Goal: Information Seeking & Learning: Learn about a topic

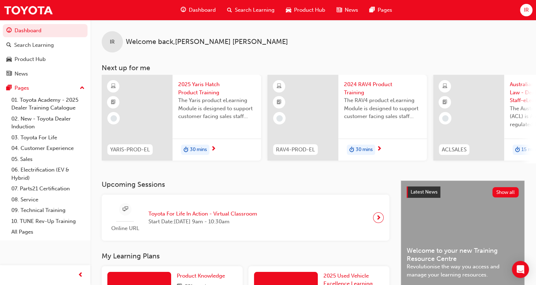
scroll to position [0, 560]
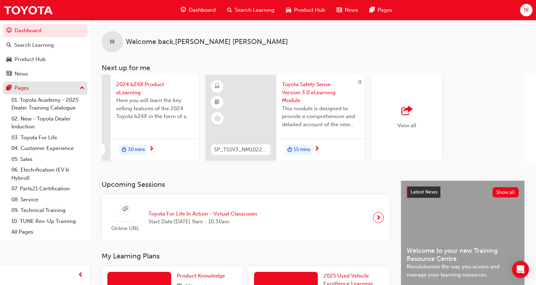
click at [78, 87] on div "Pages" at bounding box center [45, 88] width 78 height 9
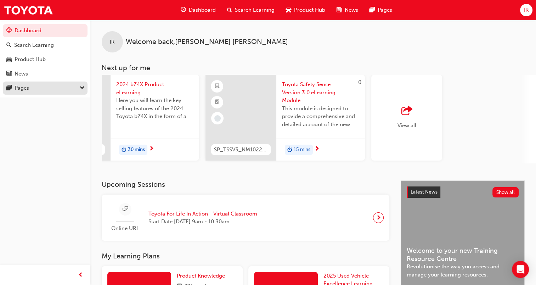
click at [79, 87] on div "Pages" at bounding box center [45, 88] width 78 height 9
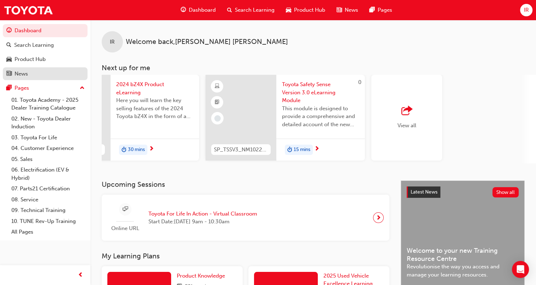
click at [35, 71] on div "News" at bounding box center [45, 73] width 78 height 9
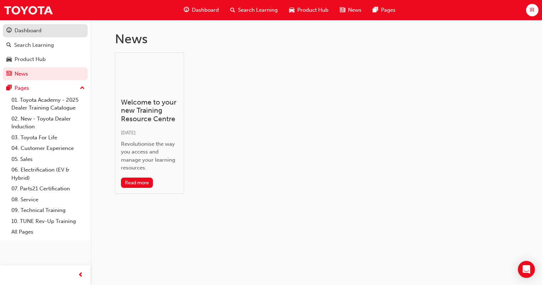
click at [35, 28] on div "Dashboard" at bounding box center [28, 31] width 27 height 8
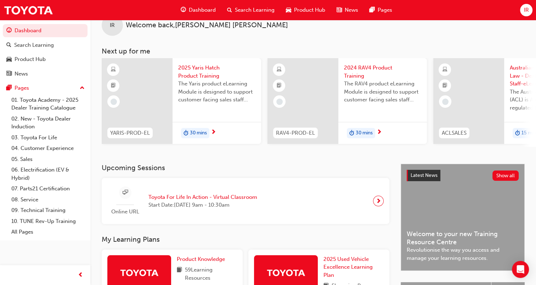
scroll to position [71, 0]
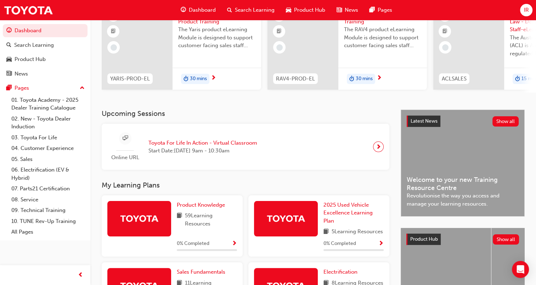
drag, startPoint x: 51, startPoint y: 57, endPoint x: 52, endPoint y: 67, distance: 10.0
click at [51, 57] on div "Product Hub" at bounding box center [45, 59] width 78 height 9
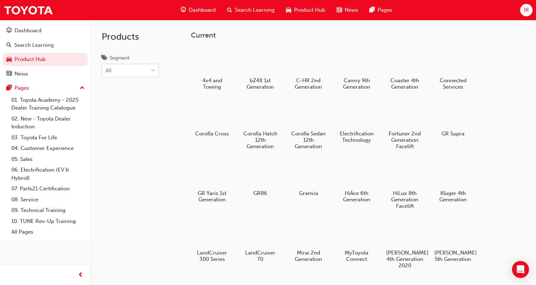
click at [156, 72] on div at bounding box center [153, 70] width 11 height 13
click at [106, 72] on input "Segment All" at bounding box center [106, 70] width 1 height 6
click at [130, 111] on div "EV" at bounding box center [130, 116] width 57 height 14
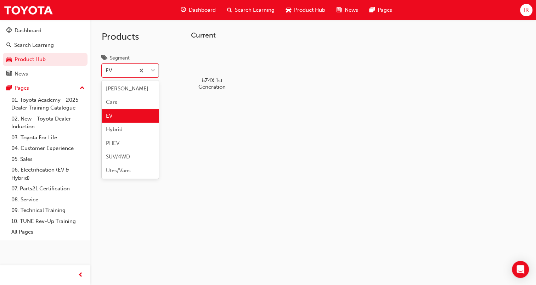
click at [155, 68] on span "down-icon" at bounding box center [153, 70] width 5 height 9
click at [106, 68] on input "Segment option EV, selected. option EV focused, 3 of 7. 7 results available. Us…" at bounding box center [106, 70] width 1 height 6
click at [128, 170] on span "Utes/Vans" at bounding box center [118, 170] width 25 height 6
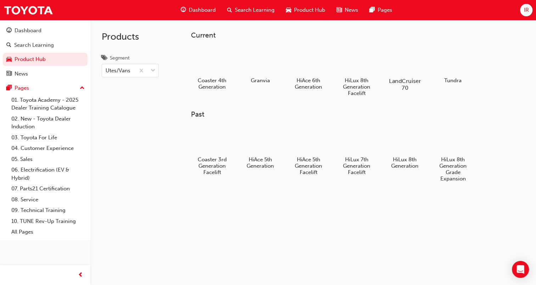
click at [398, 72] on div at bounding box center [404, 60] width 39 height 28
